Goal: Use online tool/utility: Use online tool/utility

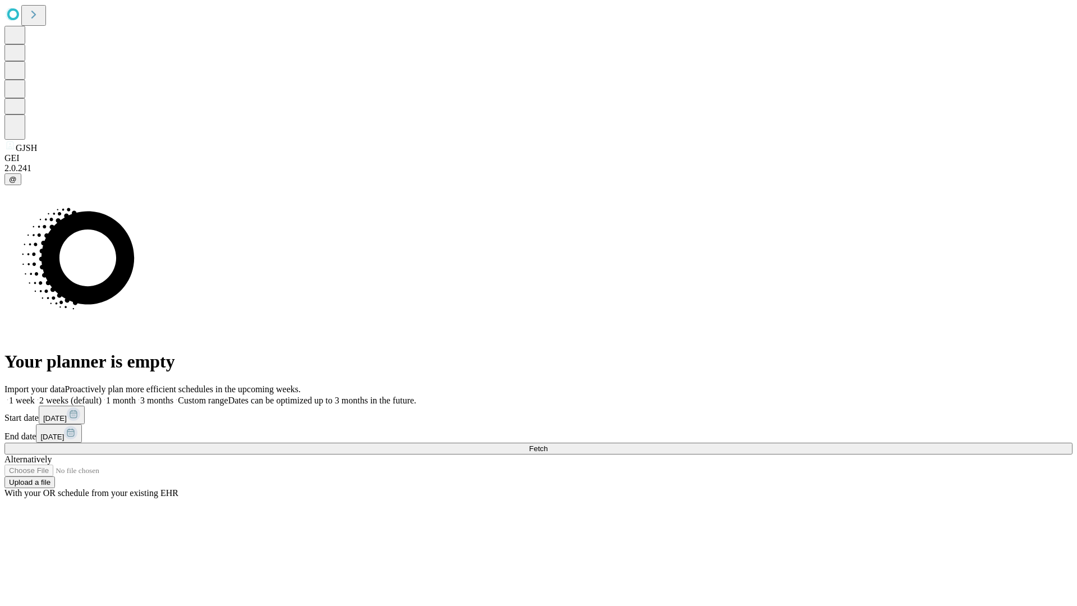
click at [547, 444] on span "Fetch" at bounding box center [538, 448] width 19 height 8
